Goal: Task Accomplishment & Management: Complete application form

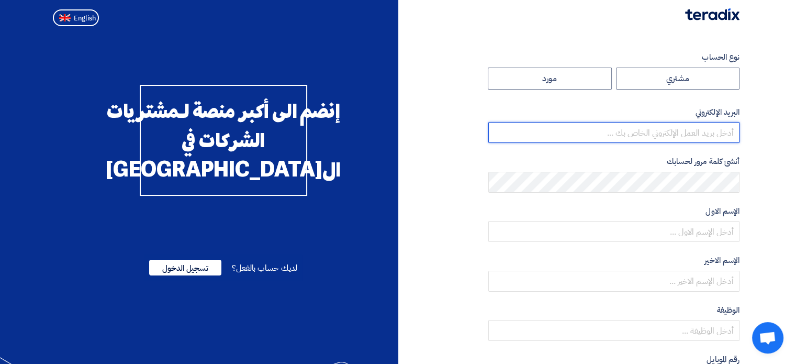
type input "[EMAIL_ADDRESS][DOMAIN_NAME]"
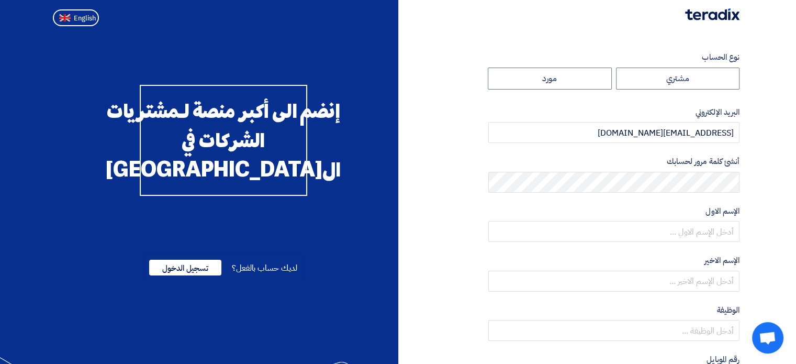
click at [709, 16] on img at bounding box center [712, 14] width 54 height 12
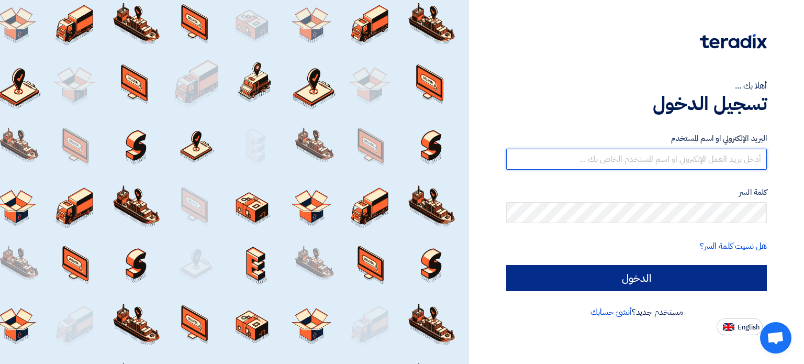
type input "[PERSON_NAME][EMAIL_ADDRESS][DOMAIN_NAME]"
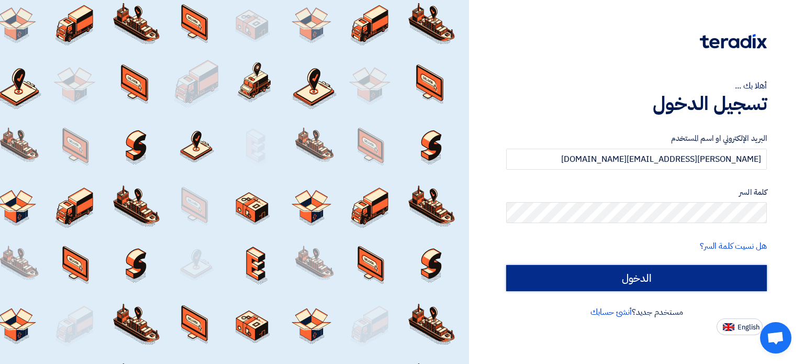
click at [602, 277] on input "الدخول" at bounding box center [636, 278] width 261 height 26
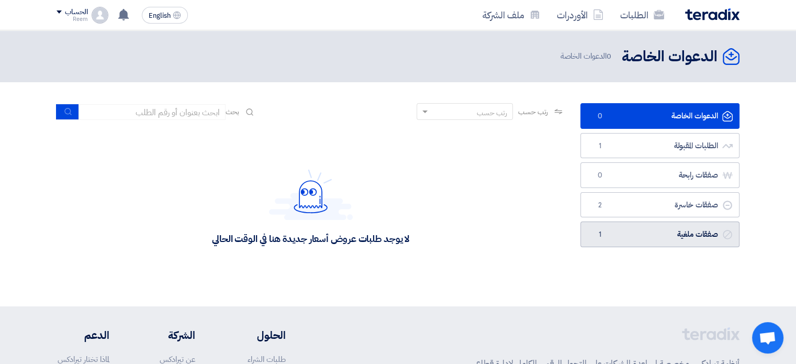
click at [629, 231] on link "صفقات ملغية صفقات ملغية 1" at bounding box center [659, 234] width 159 height 26
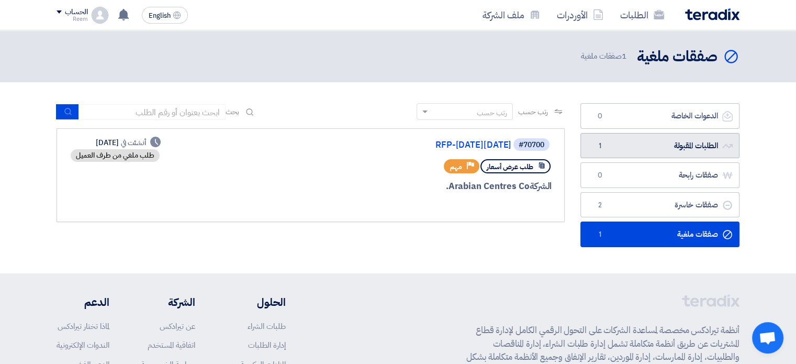
click at [610, 142] on link "الطلبات المقبولة الطلبات المقبولة 1" at bounding box center [659, 146] width 159 height 26
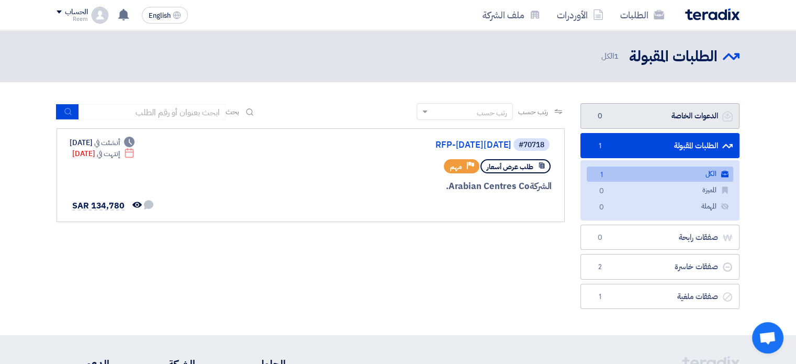
click at [623, 117] on link "الدعوات الخاصة الدعوات الخاصة 0" at bounding box center [659, 116] width 159 height 26
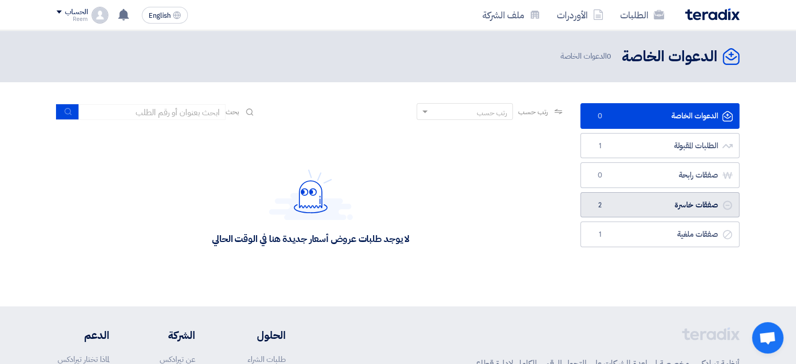
click at [624, 199] on link "صفقات خاسرة صفقات خاسرة 2" at bounding box center [659, 205] width 159 height 26
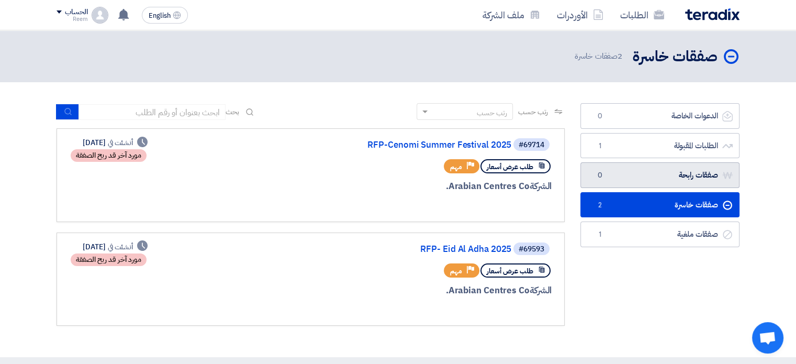
click at [626, 178] on link "صفقات رابحة صفقات رابحة 0" at bounding box center [659, 175] width 159 height 26
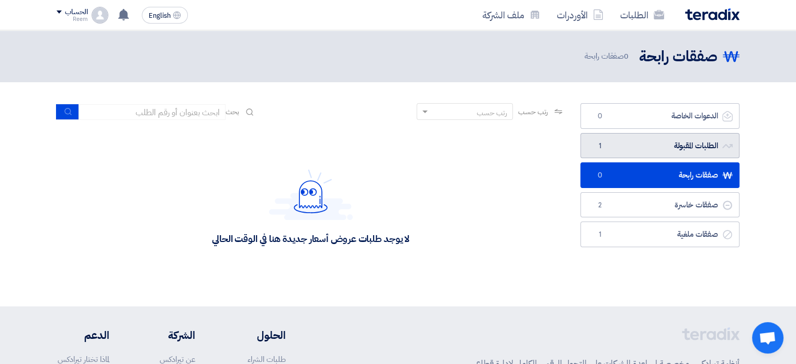
click at [628, 154] on link "الطلبات المقبولة الطلبات المقبولة 1" at bounding box center [659, 146] width 159 height 26
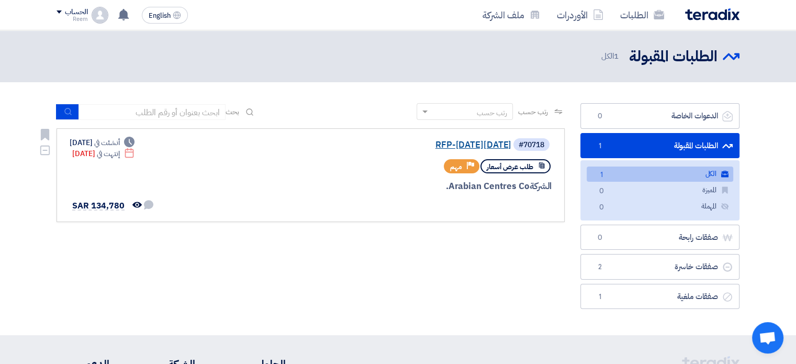
click at [414, 144] on link "RFP-[DATE][DATE]" at bounding box center [406, 144] width 209 height 9
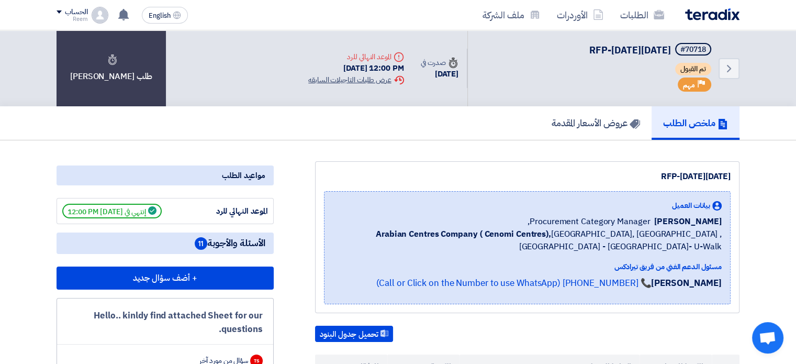
click at [371, 79] on div "Extension History عرض طلبات التاجيلات السابقه" at bounding box center [355, 79] width 95 height 11
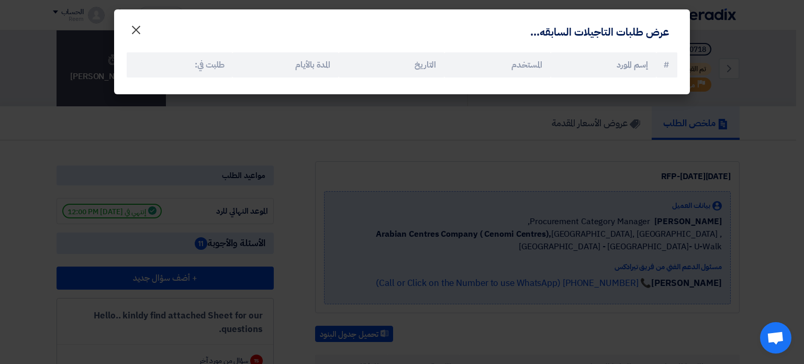
click at [138, 26] on span "×" at bounding box center [136, 29] width 13 height 31
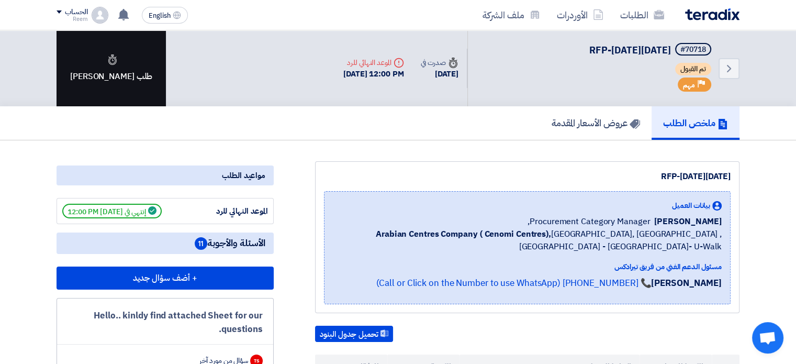
click at [115, 72] on div "طلب [PERSON_NAME]" at bounding box center [111, 68] width 109 height 76
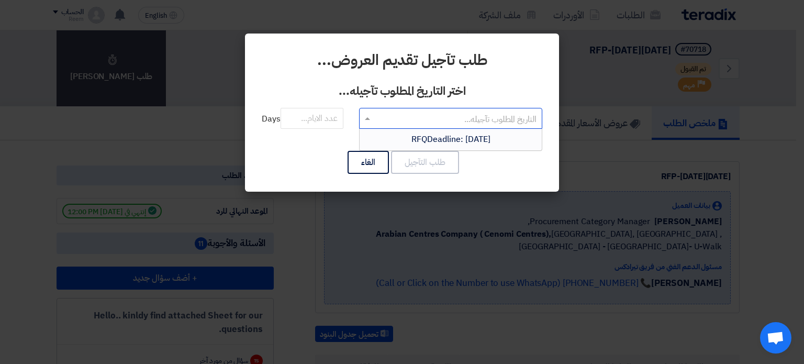
click at [394, 121] on input "text" at bounding box center [456, 118] width 162 height 17
click at [411, 135] on span "RFQDeadline: [DATE]" at bounding box center [450, 139] width 79 height 13
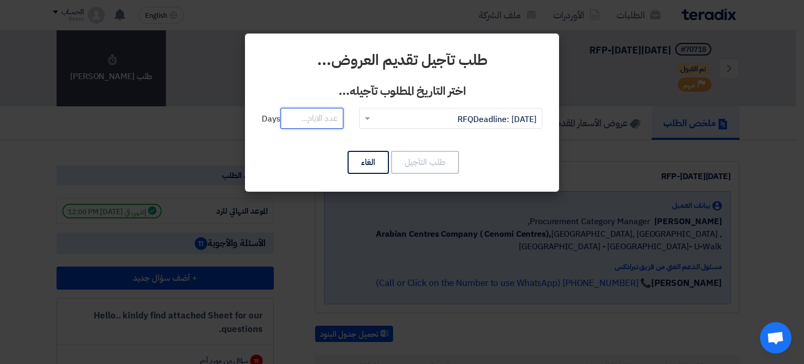
click at [328, 120] on input "number" at bounding box center [312, 118] width 63 height 21
click at [372, 165] on button "الغاء" at bounding box center [368, 162] width 41 height 23
